Goal: Obtain resource: Obtain resource

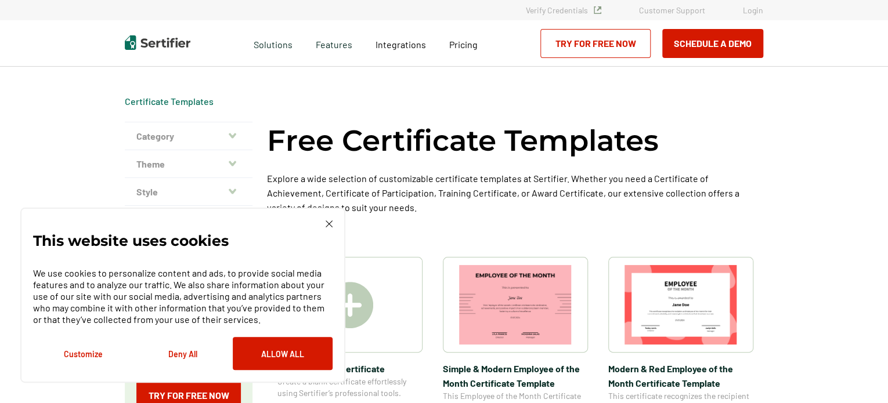
click at [332, 221] on img at bounding box center [329, 224] width 7 height 7
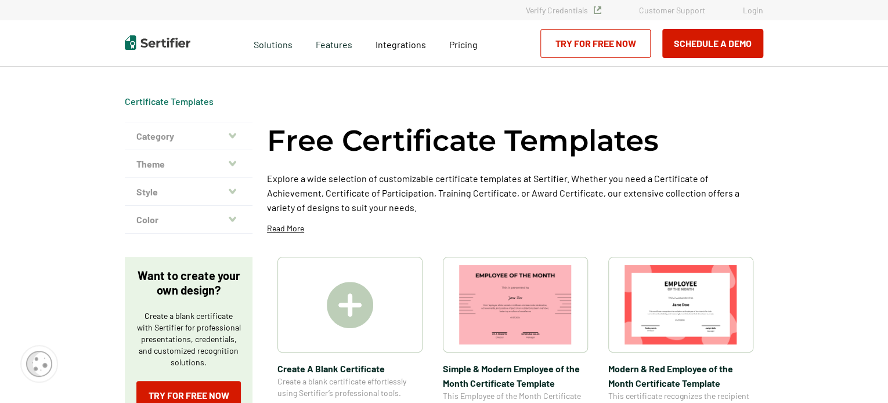
scroll to position [353, 0]
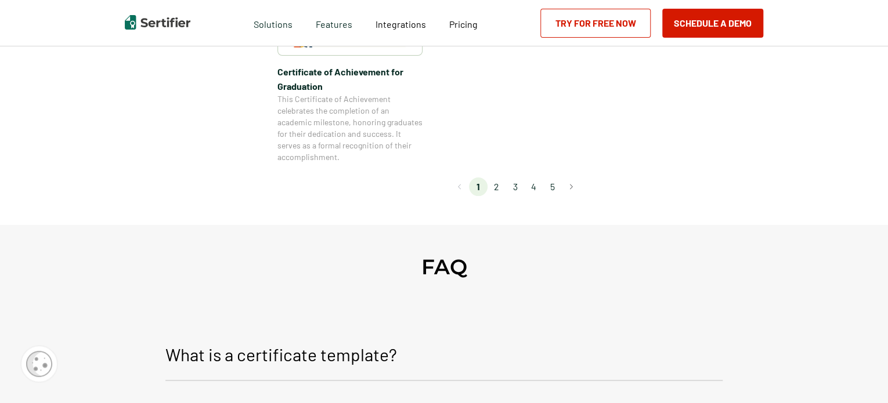
scroll to position [1128, 0]
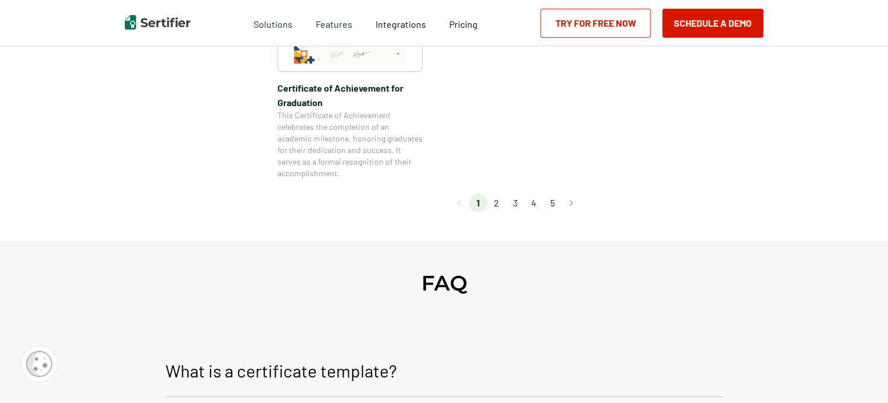
click at [499, 200] on li "2" at bounding box center [496, 203] width 19 height 19
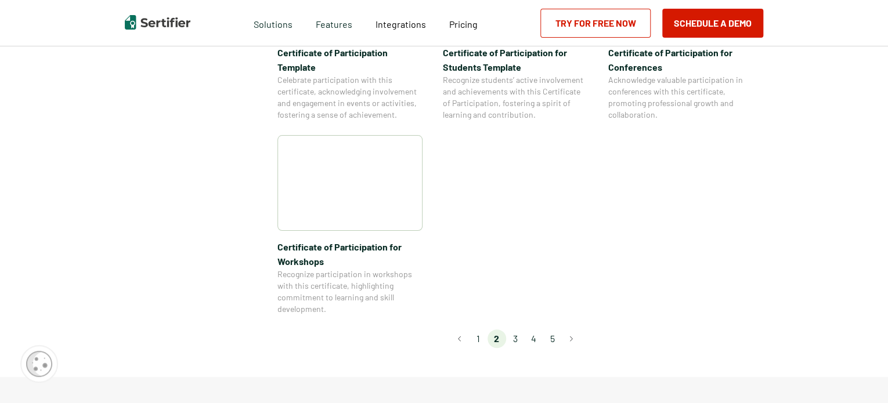
scroll to position [1002, 0]
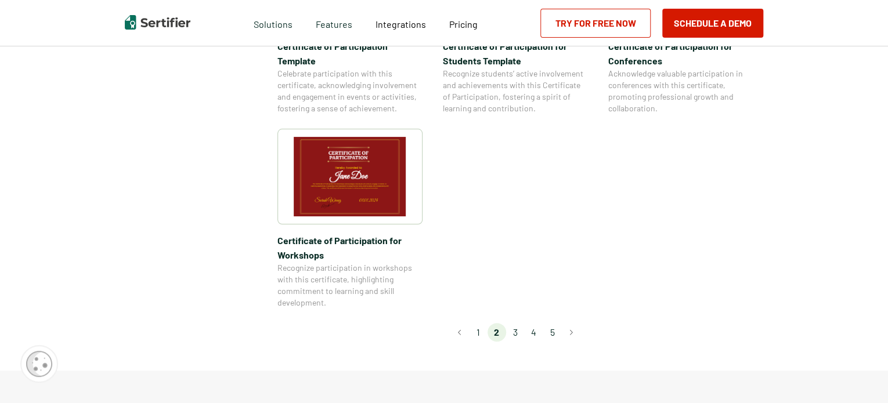
click at [522, 323] on li "3" at bounding box center [515, 332] width 19 height 19
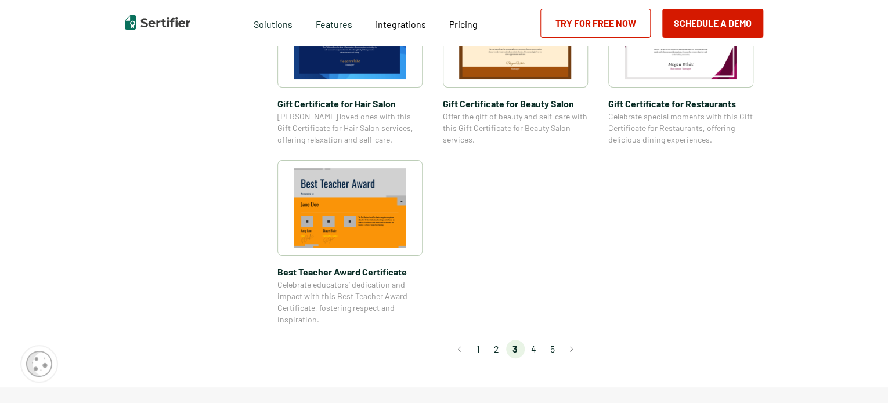
scroll to position [849, 0]
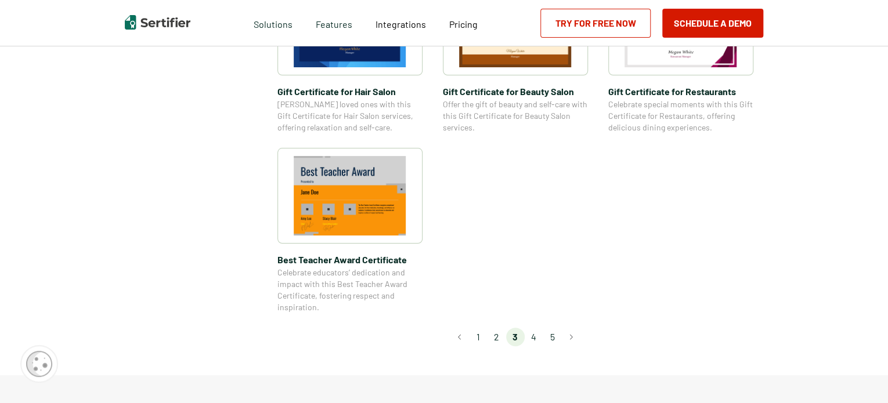
click at [533, 335] on li "4" at bounding box center [534, 337] width 19 height 19
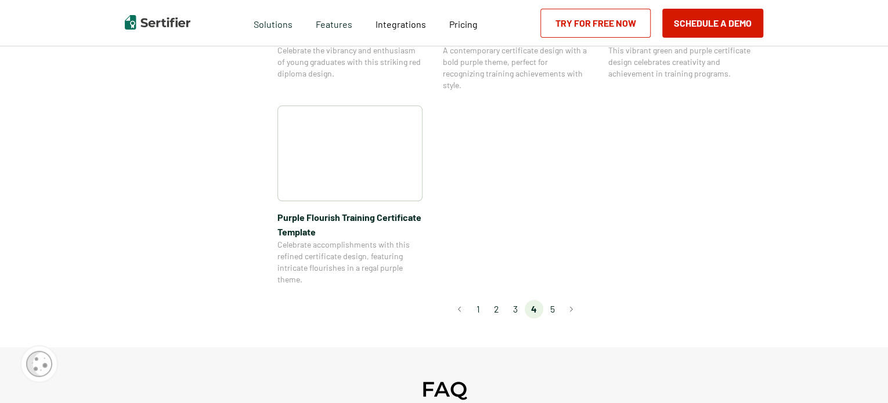
scroll to position [917, 0]
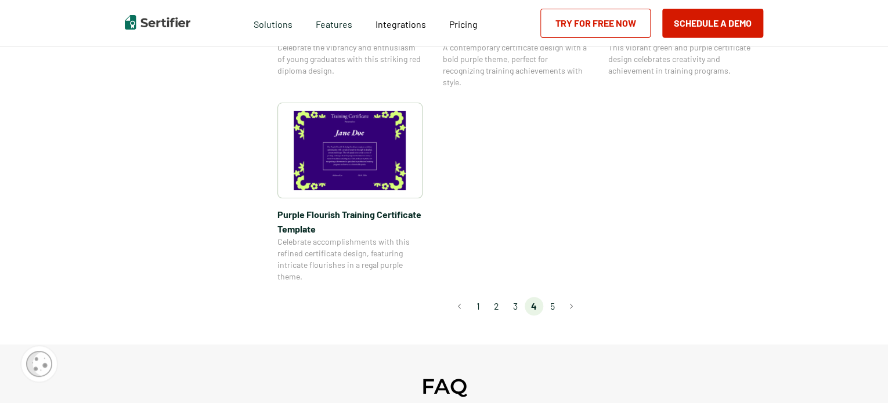
click at [552, 303] on li "5" at bounding box center [552, 306] width 19 height 19
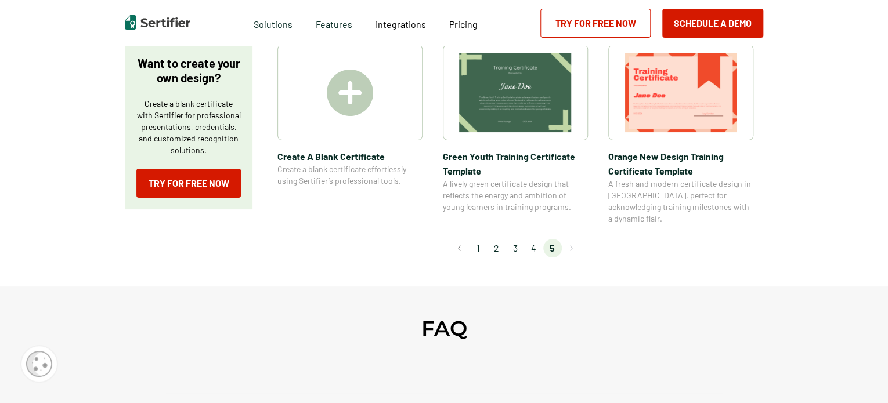
scroll to position [0, 0]
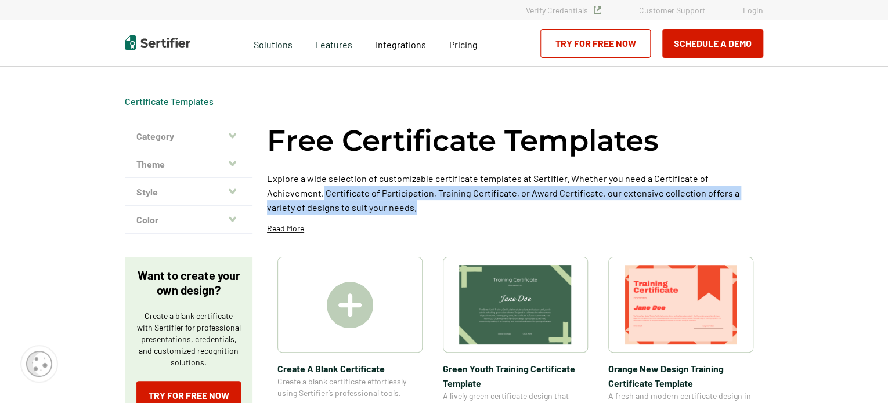
drag, startPoint x: 887, startPoint y: 162, endPoint x: 877, endPoint y: 219, distance: 58.3
